Goal: Information Seeking & Learning: Learn about a topic

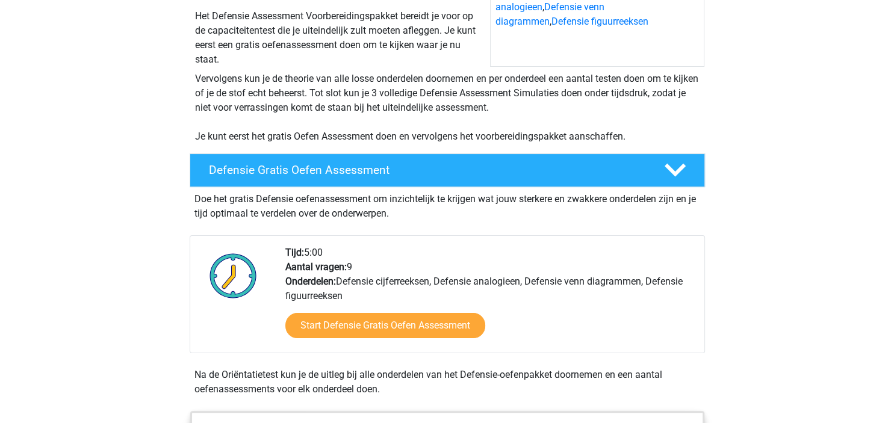
scroll to position [254, 0]
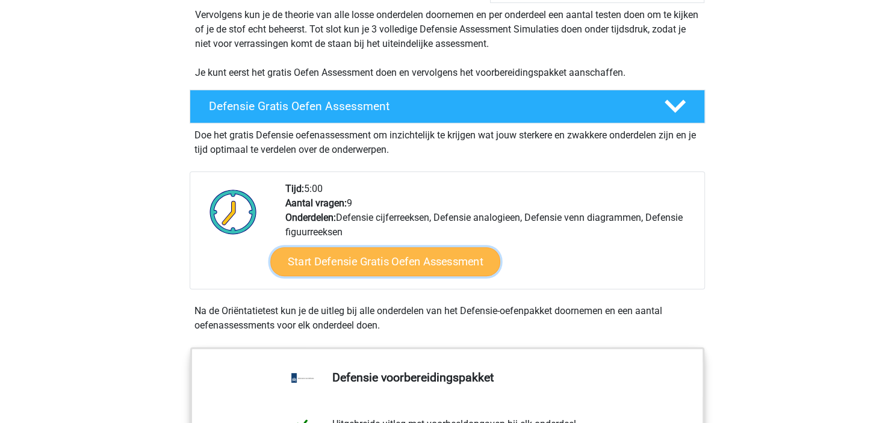
click at [380, 270] on link "Start Defensie Gratis Oefen Assessment" at bounding box center [385, 261] width 230 height 29
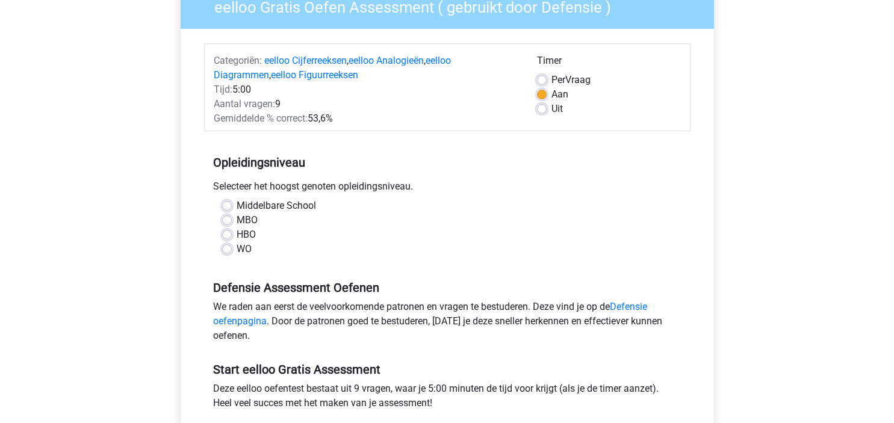
scroll to position [190, 0]
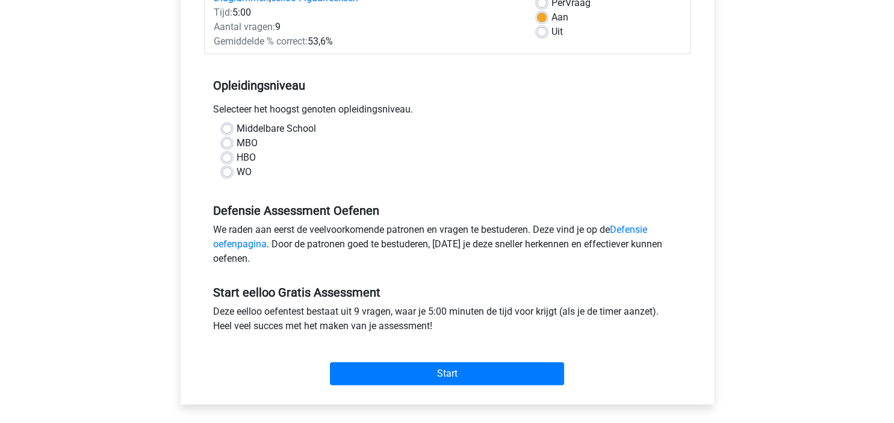
click at [243, 174] on label "WO" at bounding box center [244, 172] width 15 height 14
click at [232, 174] on input "WO" at bounding box center [227, 171] width 10 height 12
radio input "true"
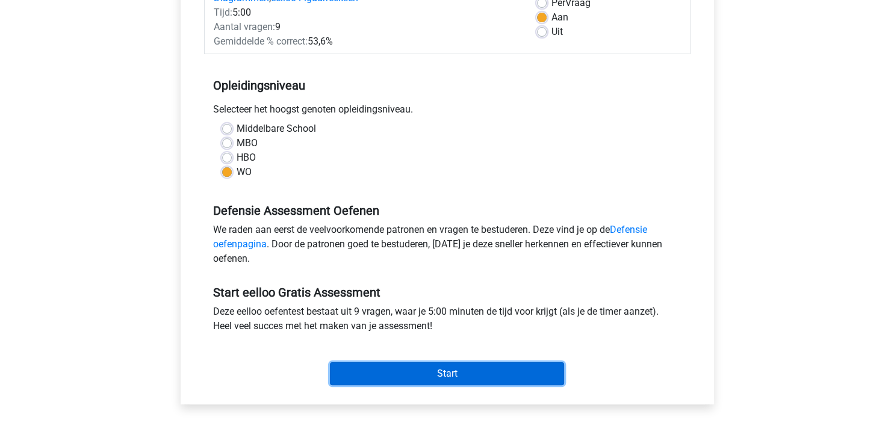
click at [429, 368] on input "Start" at bounding box center [447, 373] width 234 height 23
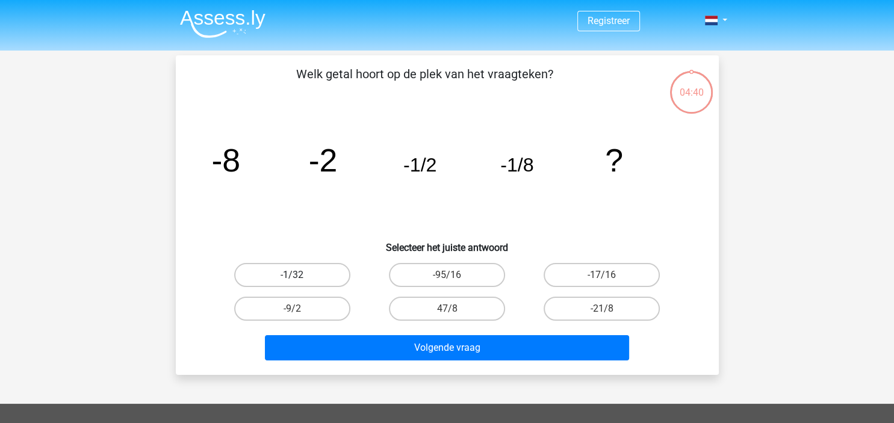
click at [309, 270] on label "-1/32" at bounding box center [292, 275] width 116 height 24
click at [300, 275] on input "-1/32" at bounding box center [296, 279] width 8 height 8
radio input "true"
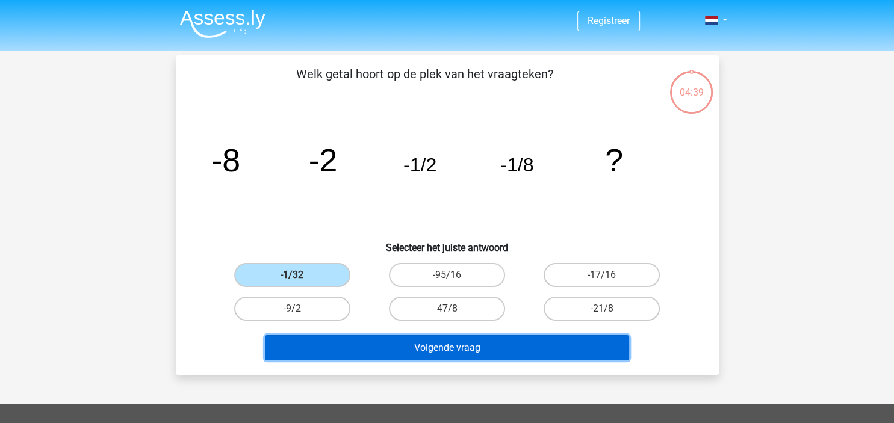
click at [461, 347] on button "Volgende vraag" at bounding box center [447, 347] width 364 height 25
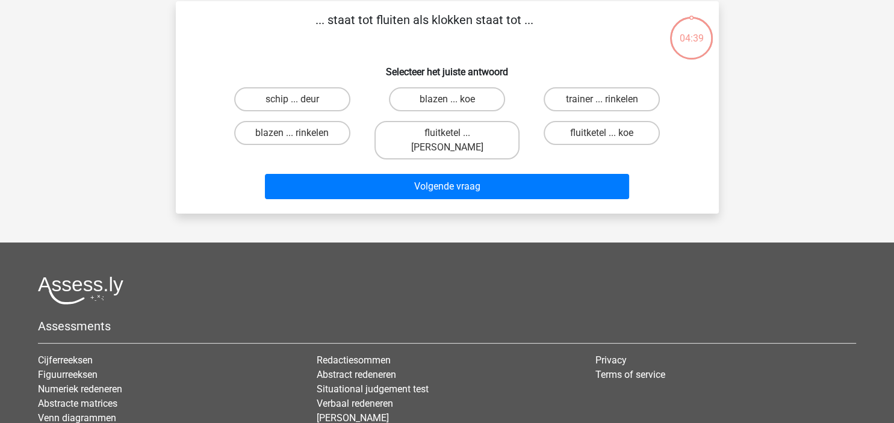
scroll to position [55, 0]
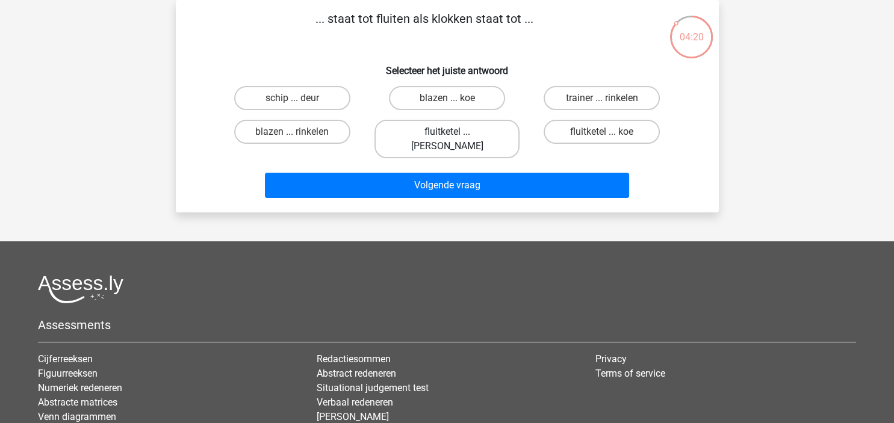
click at [445, 131] on label "fluitketel ... [PERSON_NAME]" at bounding box center [446, 139] width 145 height 39
click at [447, 132] on input "fluitketel ... [PERSON_NAME]" at bounding box center [451, 136] width 8 height 8
radio input "true"
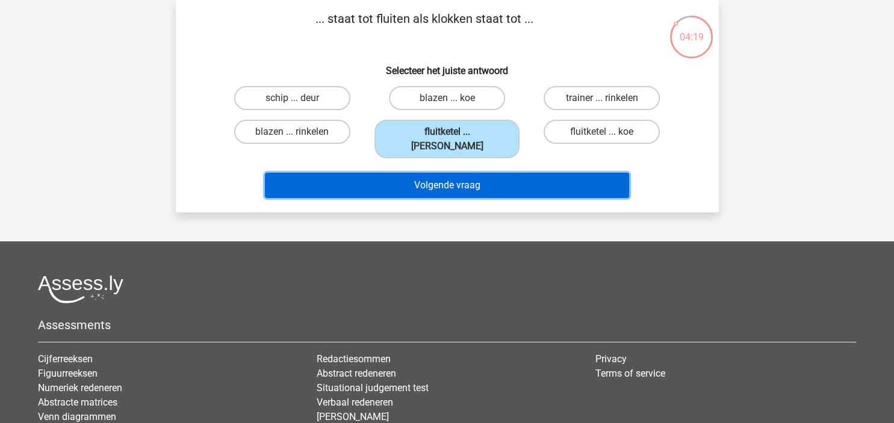
click at [441, 174] on button "Volgende vraag" at bounding box center [447, 185] width 364 height 25
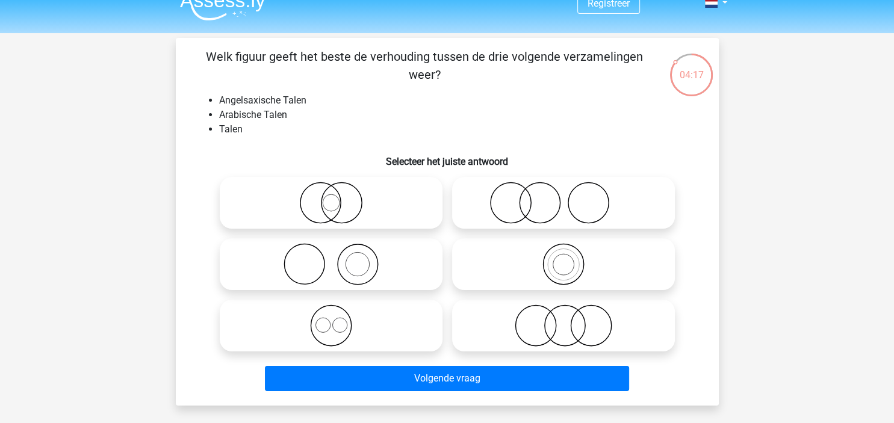
scroll to position [0, 0]
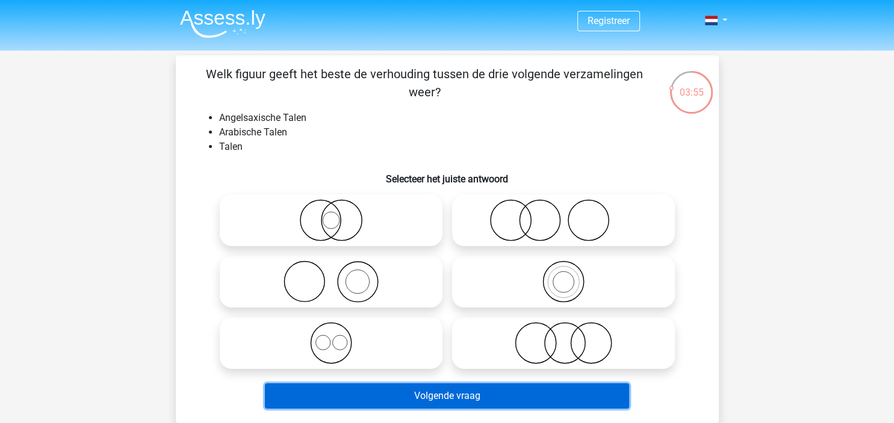
click at [372, 391] on button "Volgende vraag" at bounding box center [447, 395] width 364 height 25
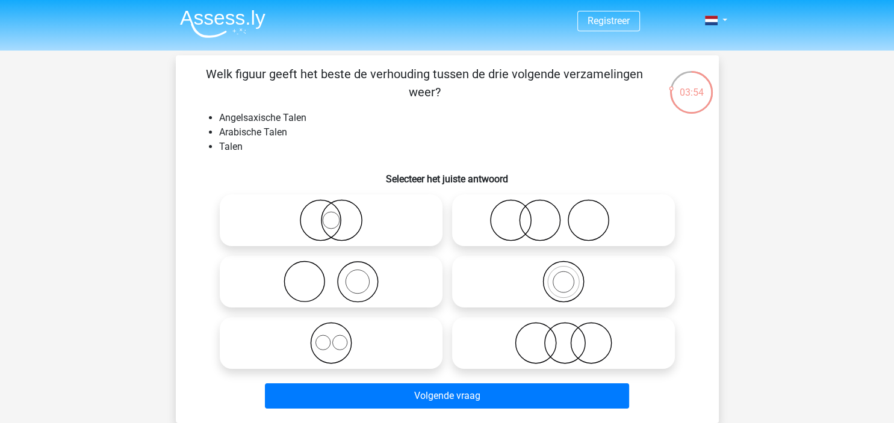
click at [360, 336] on icon at bounding box center [331, 343] width 213 height 42
click at [339, 336] on input "radio" at bounding box center [335, 333] width 8 height 8
radio input "true"
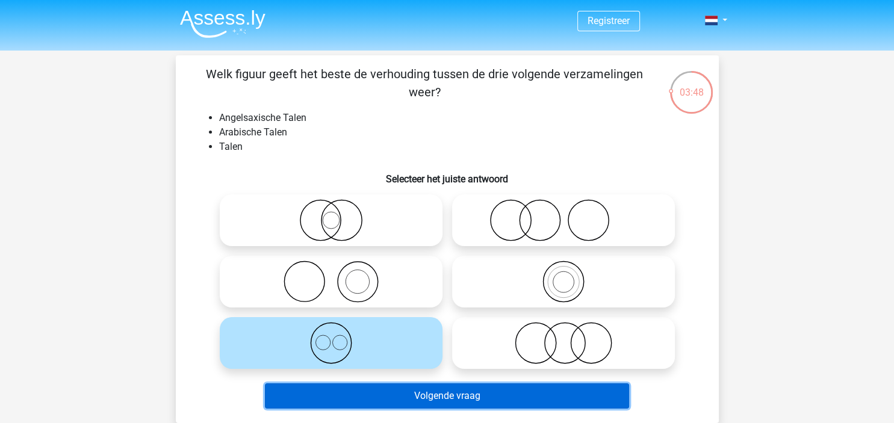
click at [432, 396] on button "Volgende vraag" at bounding box center [447, 395] width 364 height 25
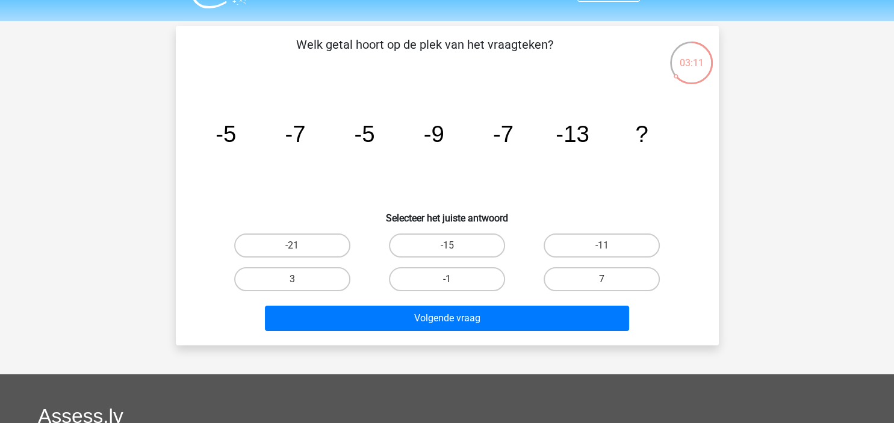
scroll to position [63, 0]
